Goal: Task Accomplishment & Management: Manage account settings

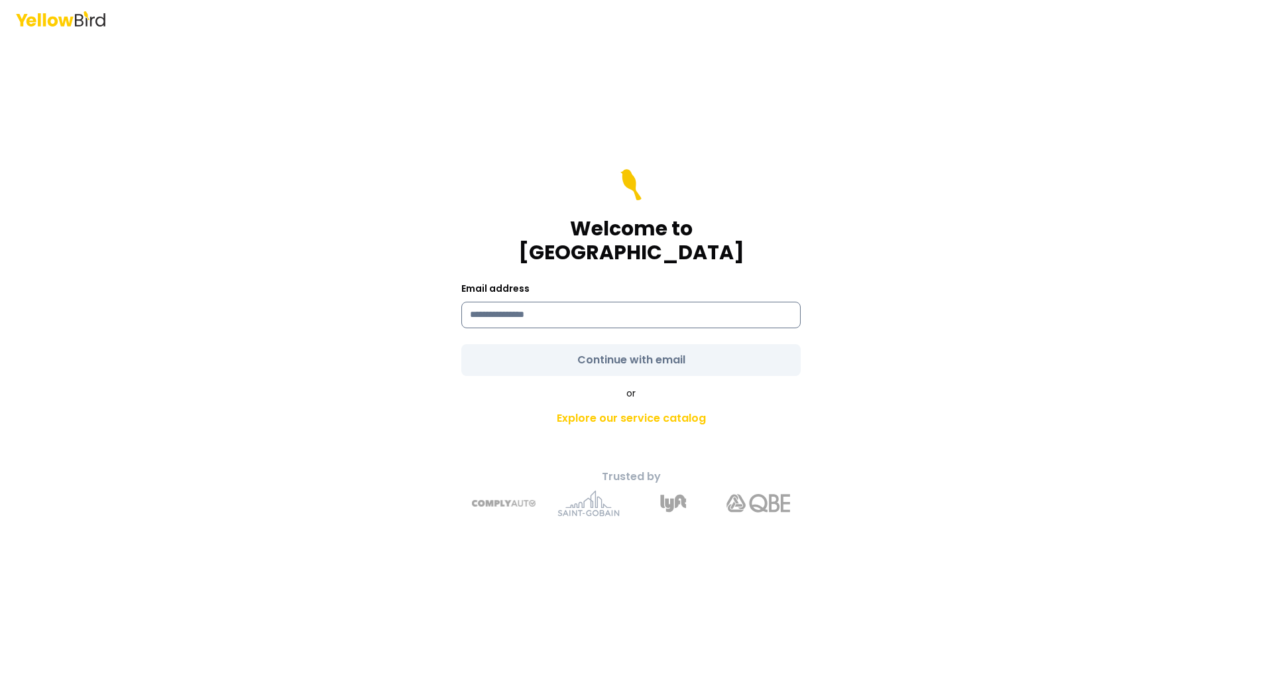
click at [685, 302] on input at bounding box center [630, 315] width 339 height 27
type input "**********"
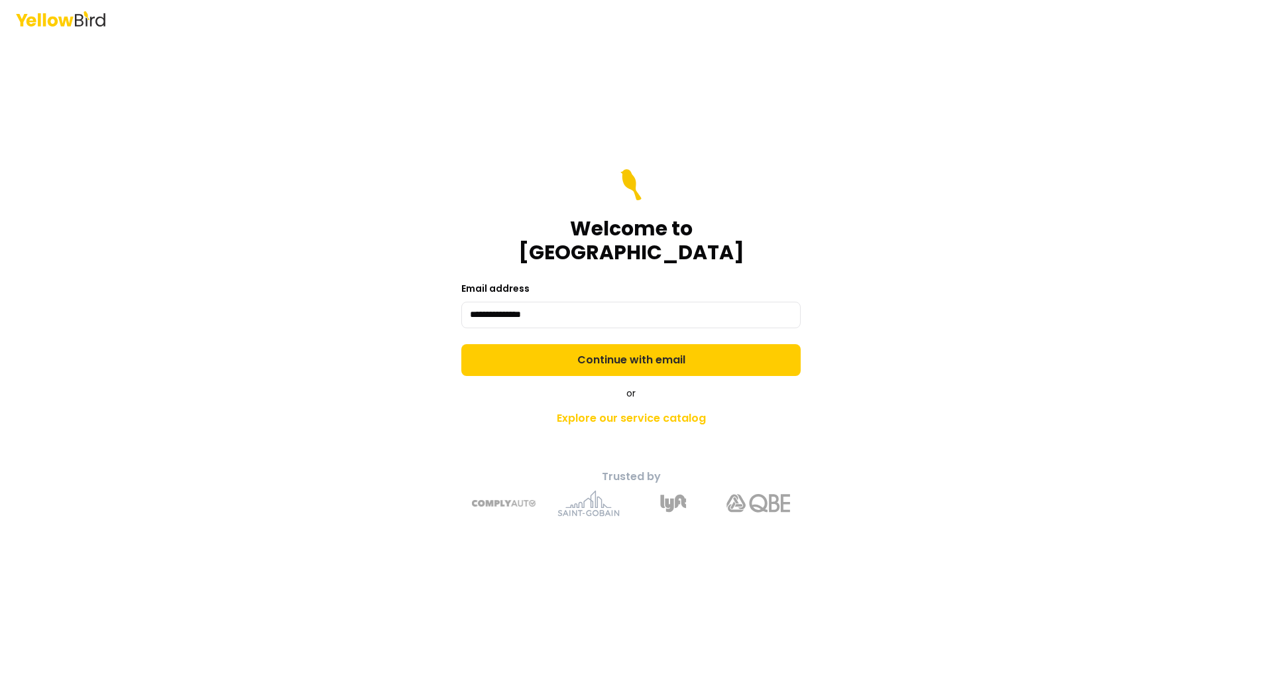
click at [433, 371] on div "**********" at bounding box center [631, 361] width 488 height 331
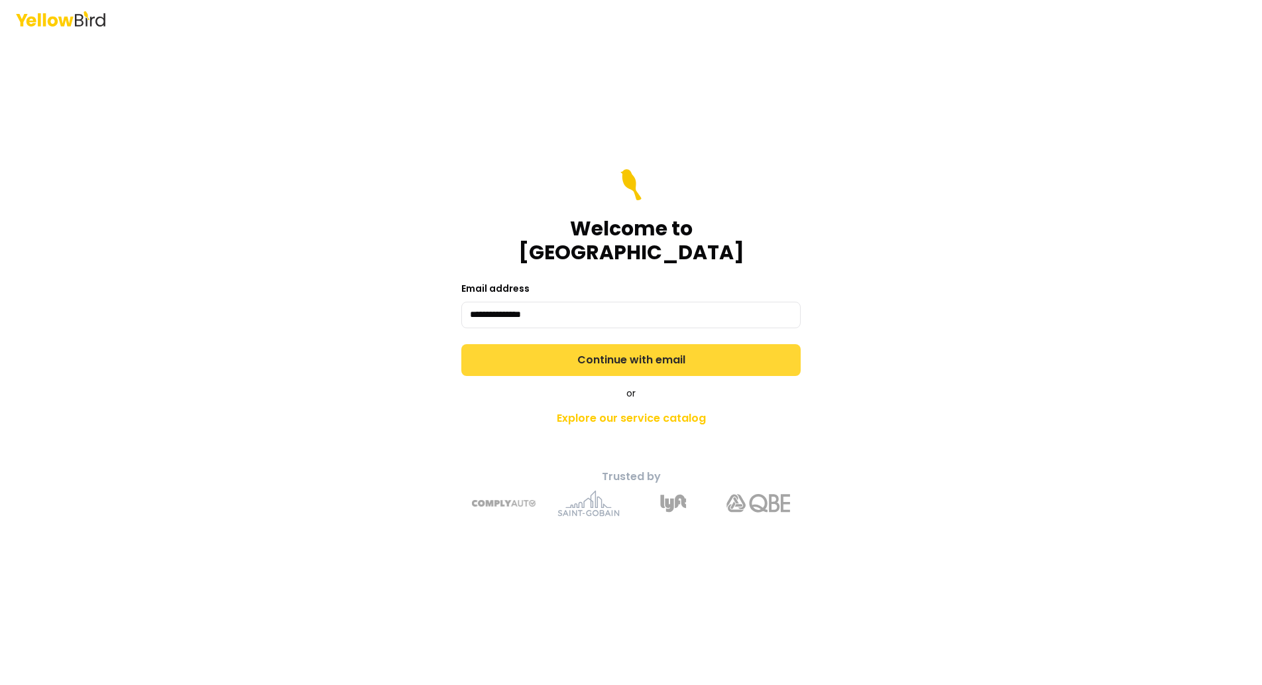
click at [491, 355] on button "Continue with email" at bounding box center [630, 360] width 339 height 32
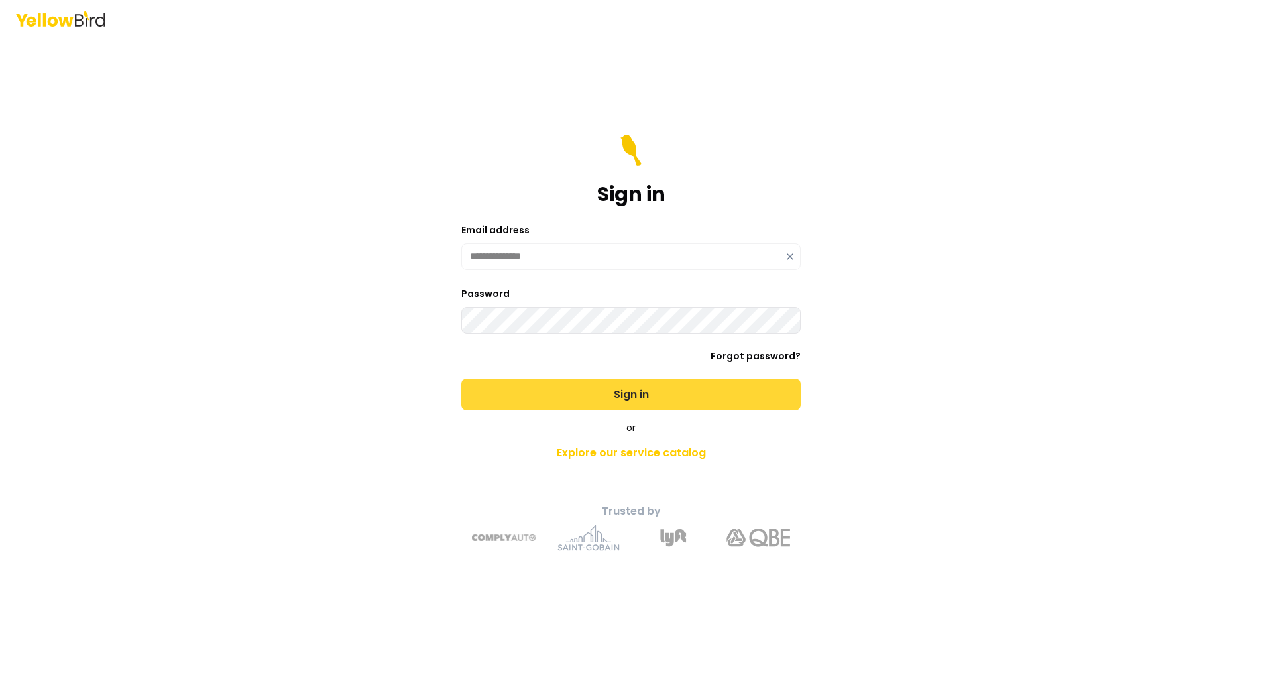
click at [534, 384] on button "Sign in" at bounding box center [630, 394] width 339 height 32
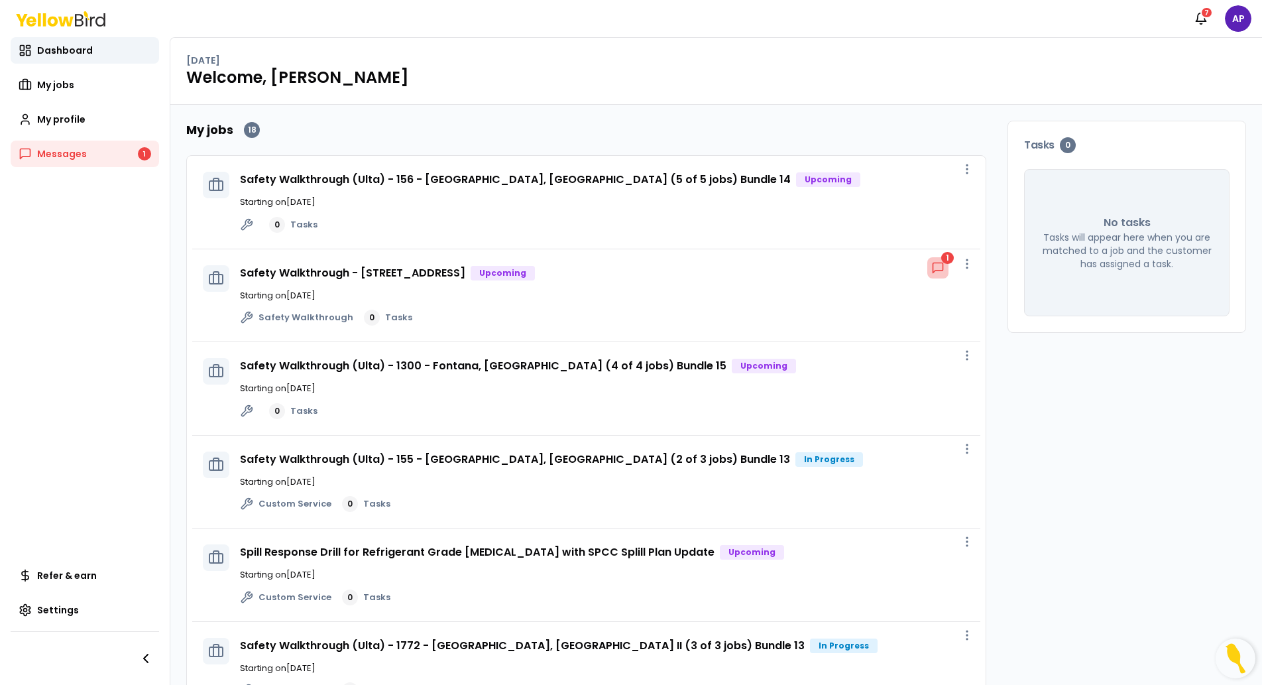
click at [931, 263] on icon at bounding box center [937, 267] width 13 height 13
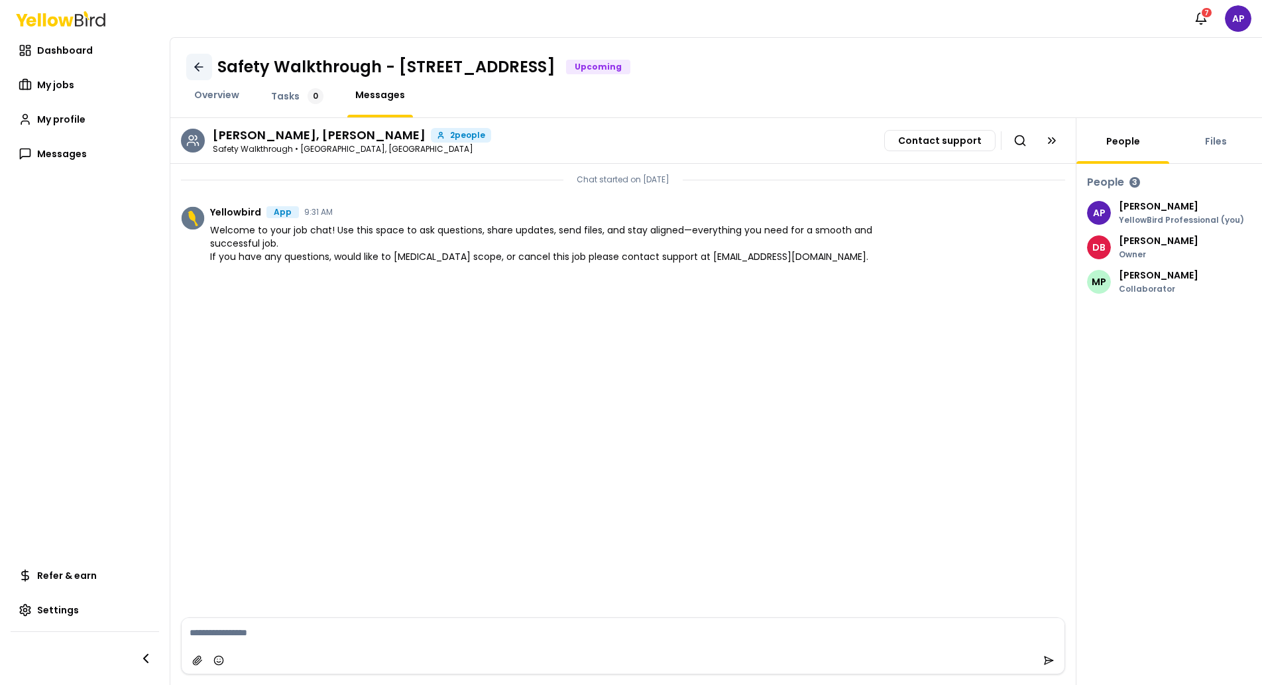
click at [201, 70] on icon at bounding box center [198, 66] width 13 height 13
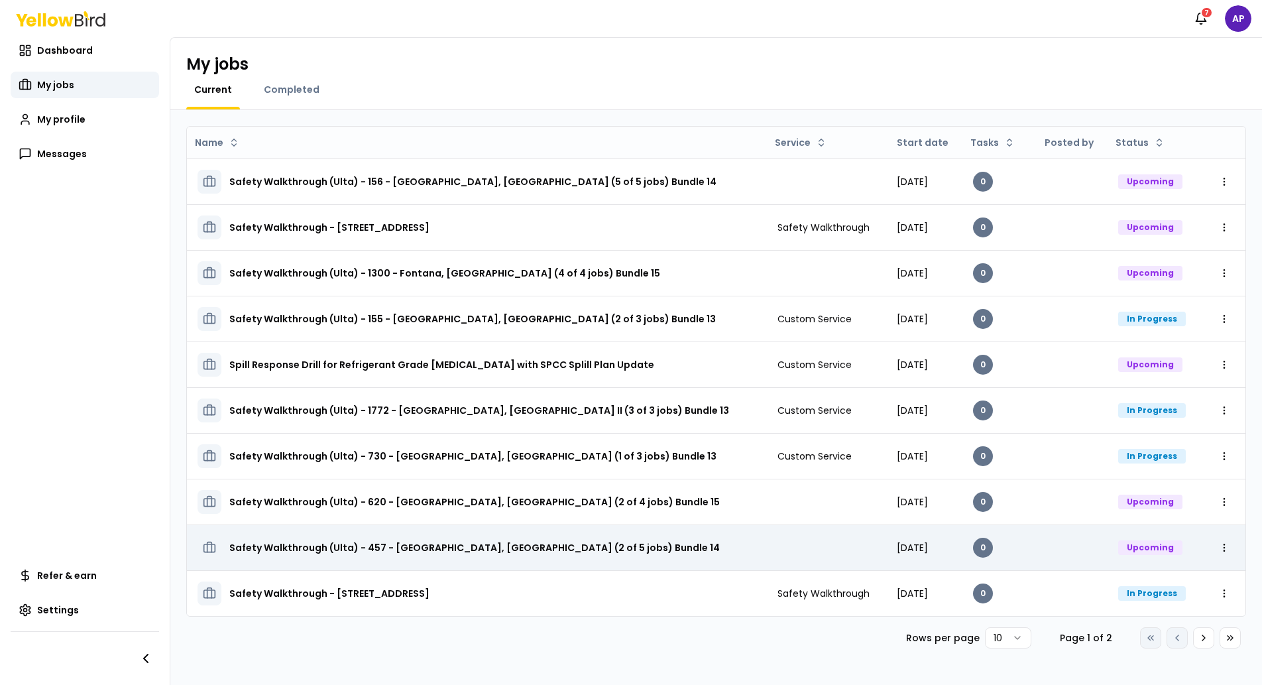
click at [516, 546] on h3 "Safety Walkthrough (Ulta) - 457 - [GEOGRAPHIC_DATA], [GEOGRAPHIC_DATA] (2 of 5 …" at bounding box center [474, 548] width 490 height 24
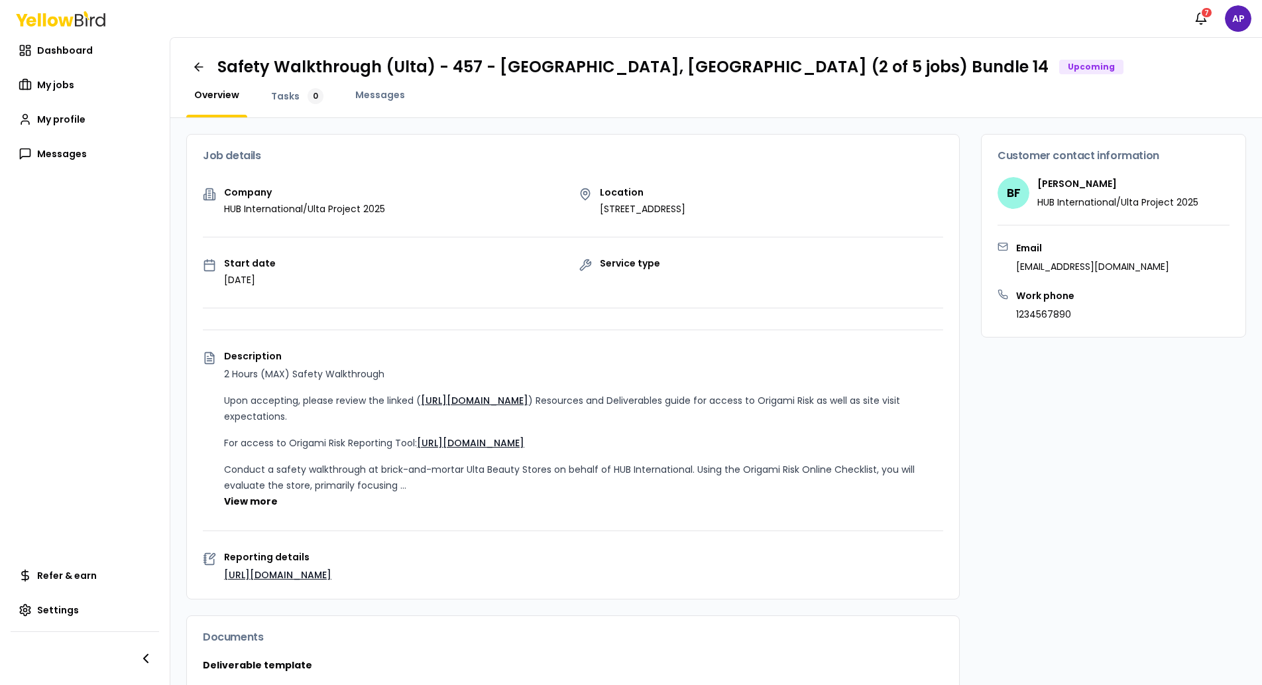
click at [212, 66] on div "Safety Walkthrough (Ulta) - 457 - [GEOGRAPHIC_DATA], [GEOGRAPHIC_DATA] (2 of 5 …" at bounding box center [716, 67] width 1060 height 27
click at [195, 50] on div "Safety Walkthrough (Ulta) - 457 - [GEOGRAPHIC_DATA], [GEOGRAPHIC_DATA] (2 of 5 …" at bounding box center [716, 78] width 1092 height 80
click at [195, 58] on link at bounding box center [199, 67] width 26 height 27
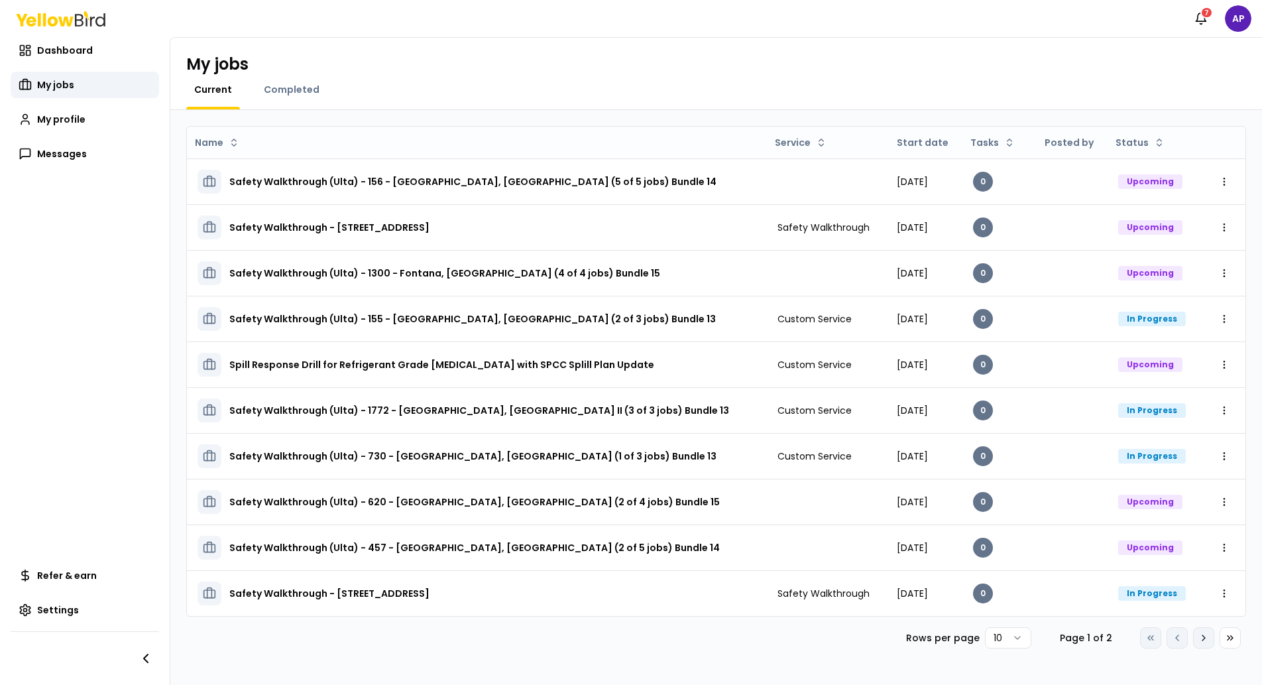
click at [1207, 627] on button "Go to next page" at bounding box center [1203, 637] width 21 height 21
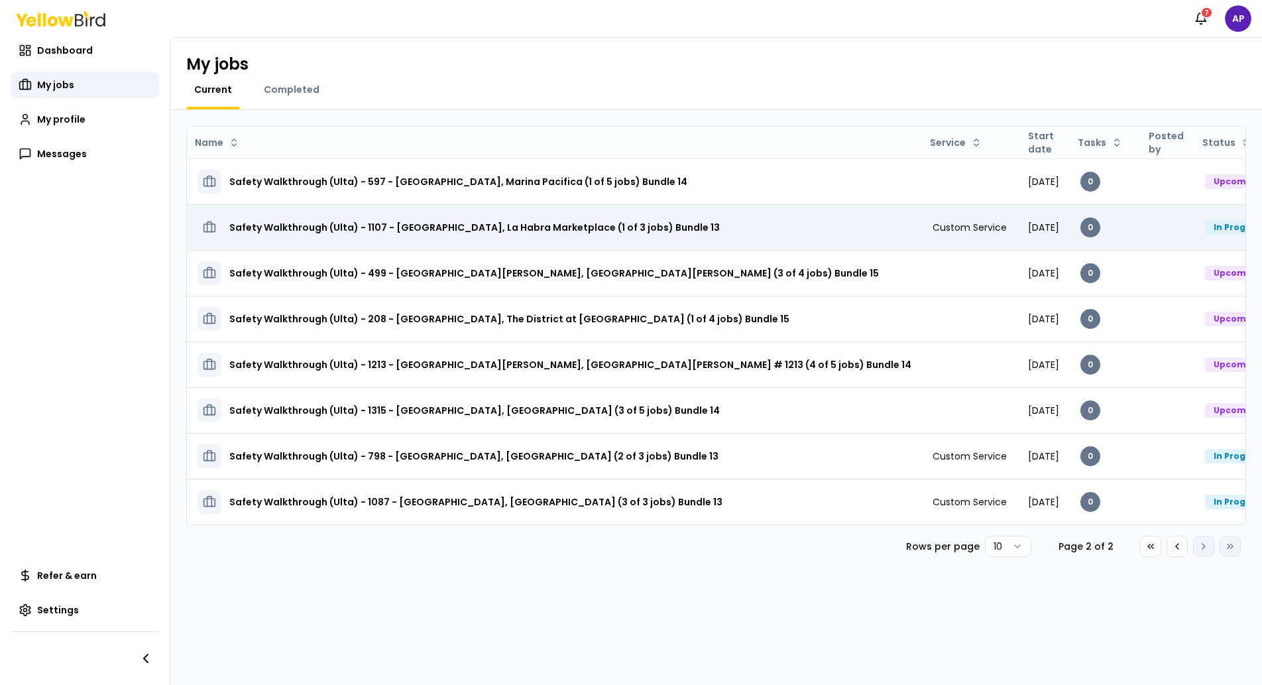
click at [619, 225] on h3 "Safety Walkthrough (Ulta) - 1107 - [GEOGRAPHIC_DATA], La Habra Marketplace (1 o…" at bounding box center [474, 227] width 490 height 24
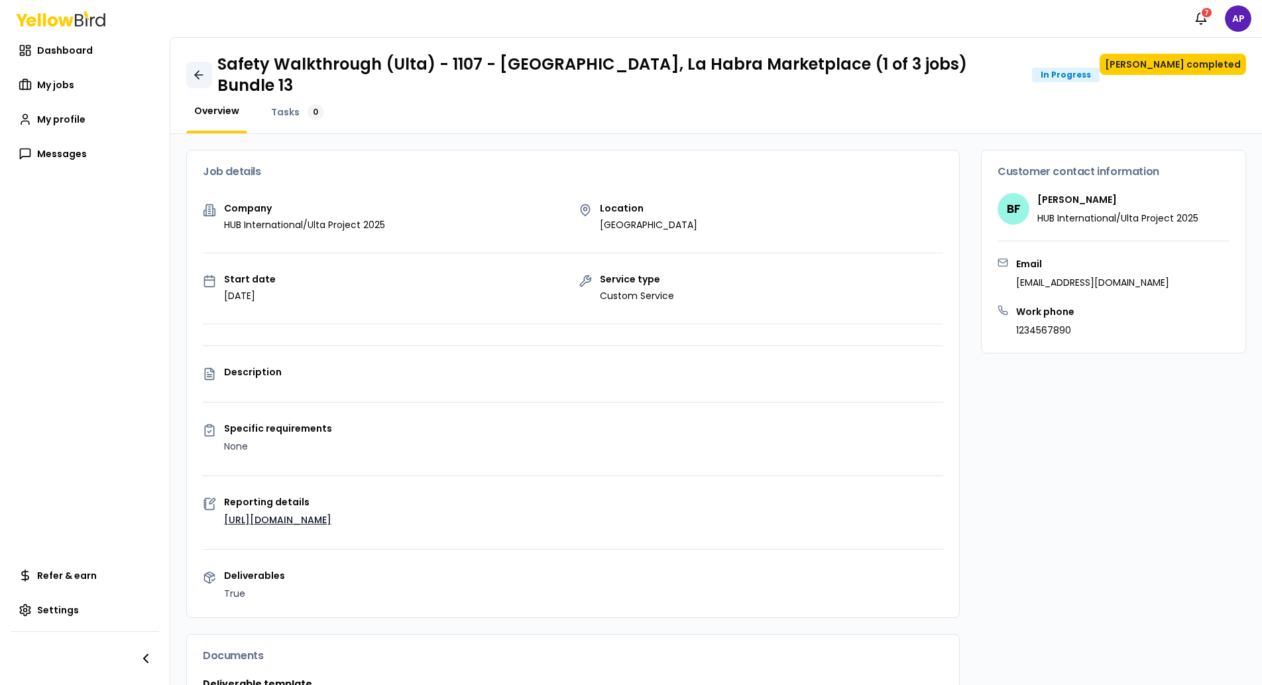
click at [203, 69] on icon at bounding box center [198, 74] width 13 height 13
